Goal: Navigation & Orientation: Go to known website

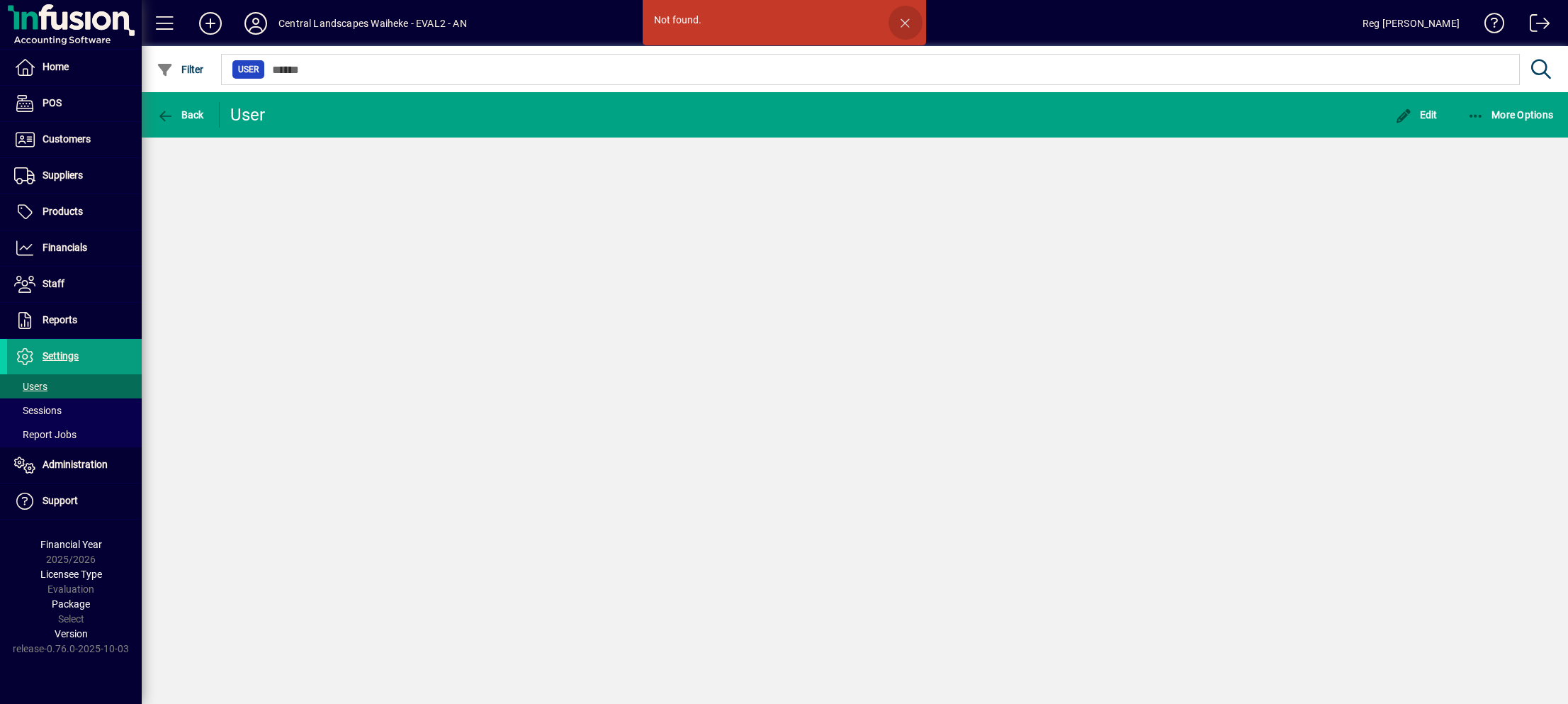
click at [914, 16] on span "button" at bounding box center [905, 23] width 34 height 34
click at [260, 14] on icon at bounding box center [255, 23] width 29 height 23
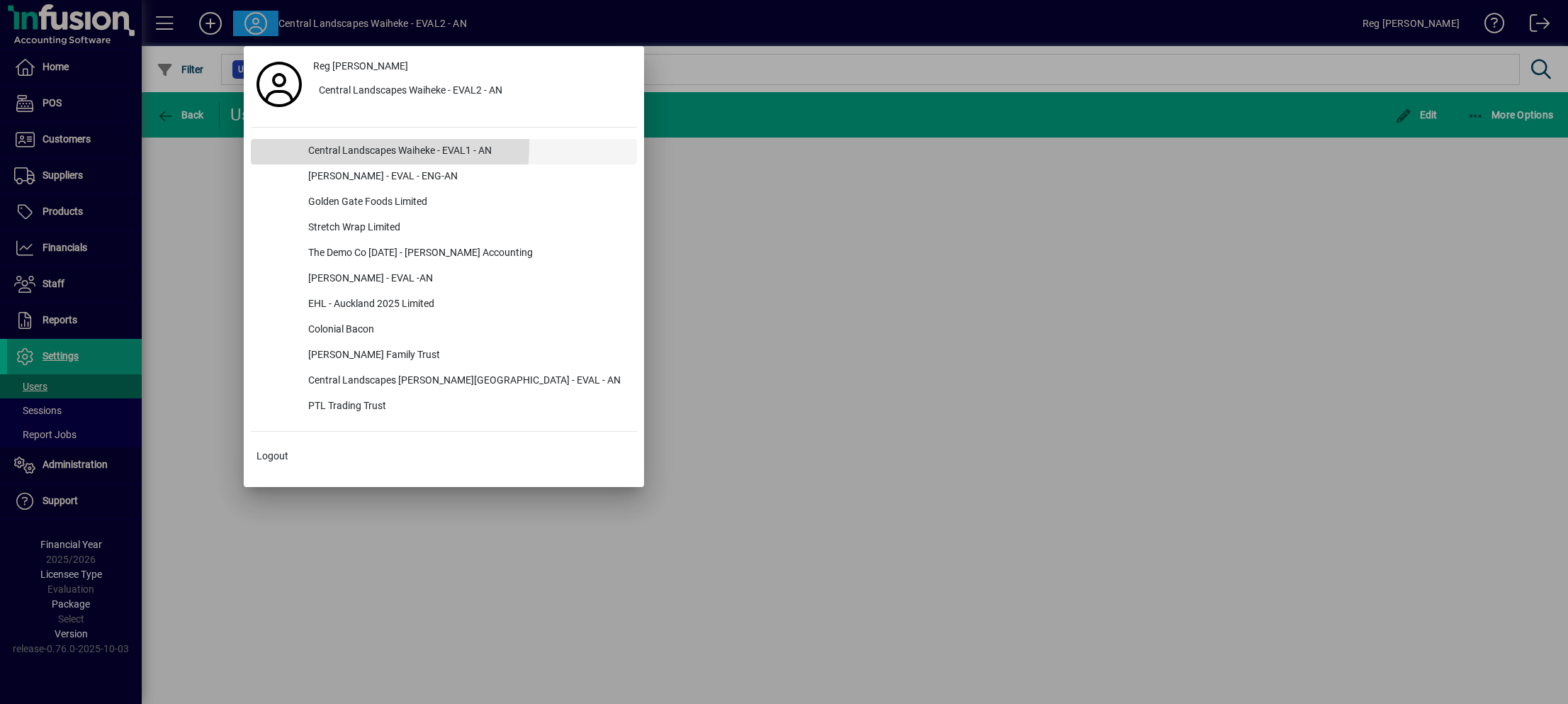
click at [346, 145] on div "Central Landscapes Waiheke - EVAL1 - AN" at bounding box center [466, 152] width 340 height 25
